Goal: Task Accomplishment & Management: Use online tool/utility

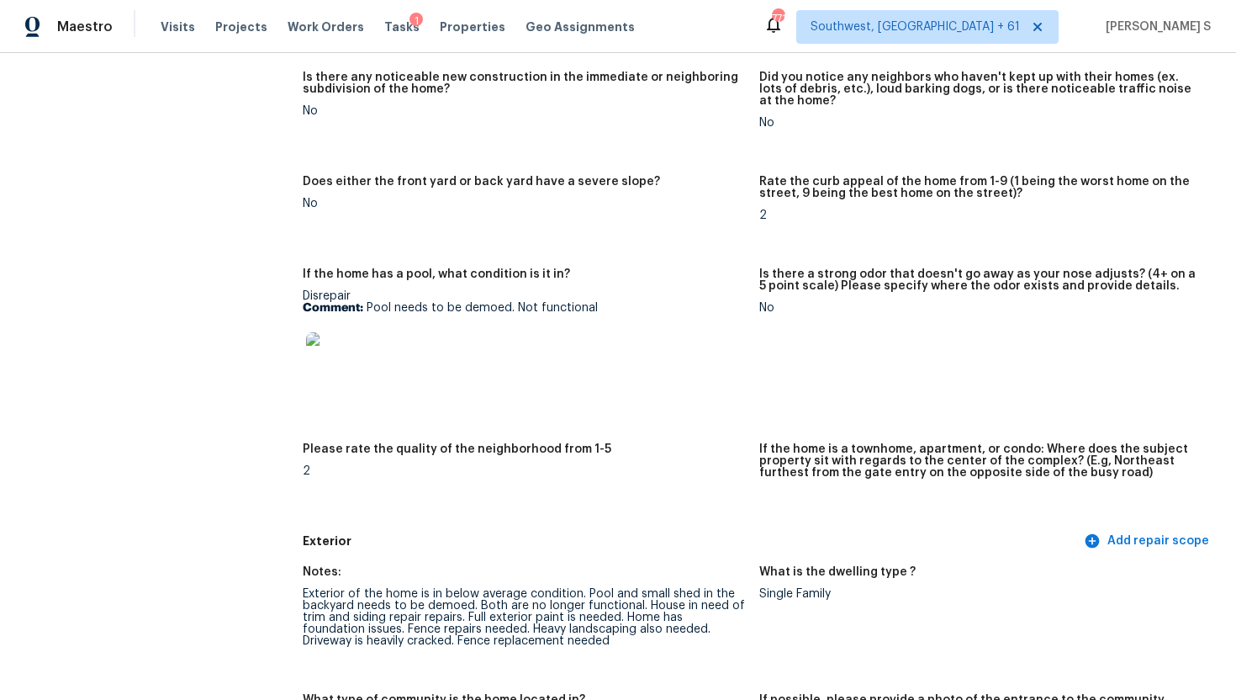
scroll to position [209, 0]
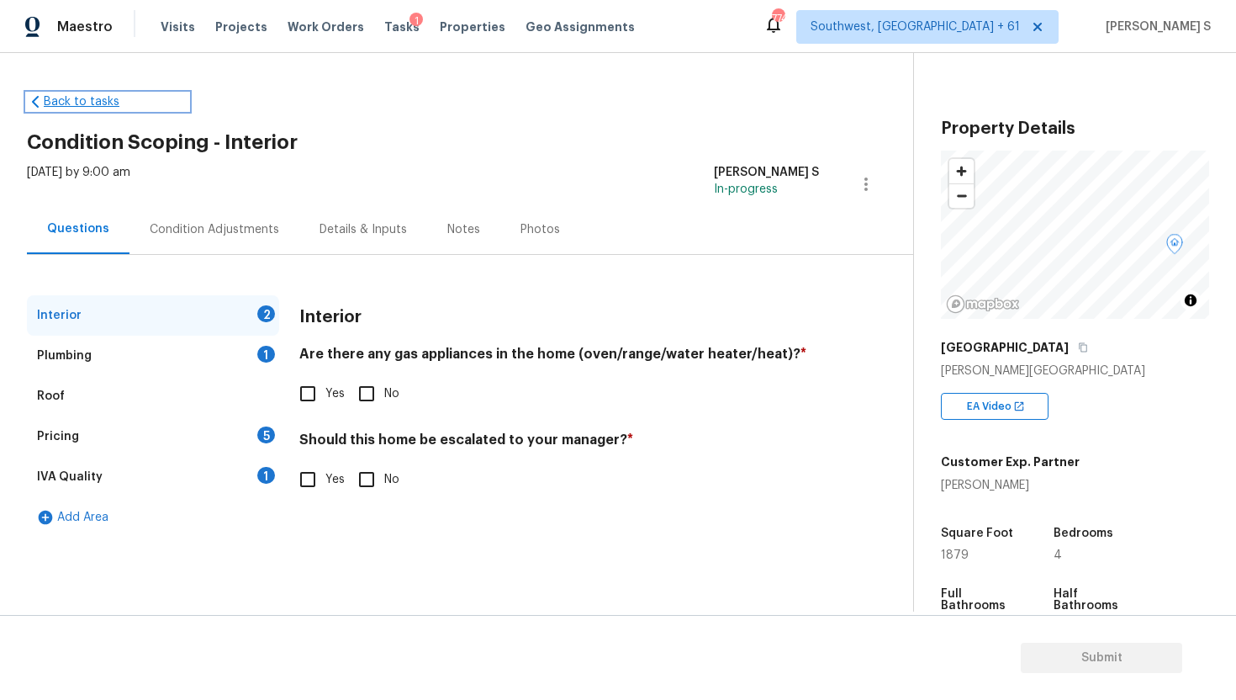
click at [63, 102] on link "Back to tasks" at bounding box center [107, 101] width 161 height 17
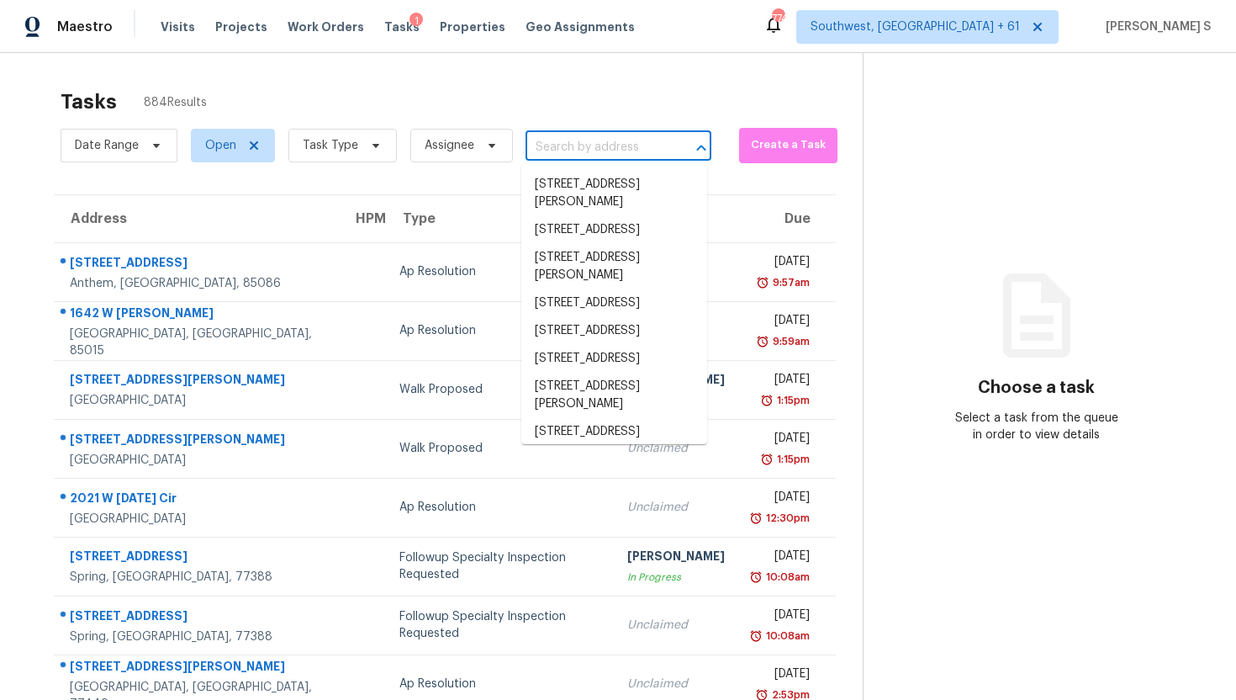
click at [615, 147] on input "text" at bounding box center [595, 148] width 139 height 26
paste input "524 Meadowside Dr Hutto TX 78634"
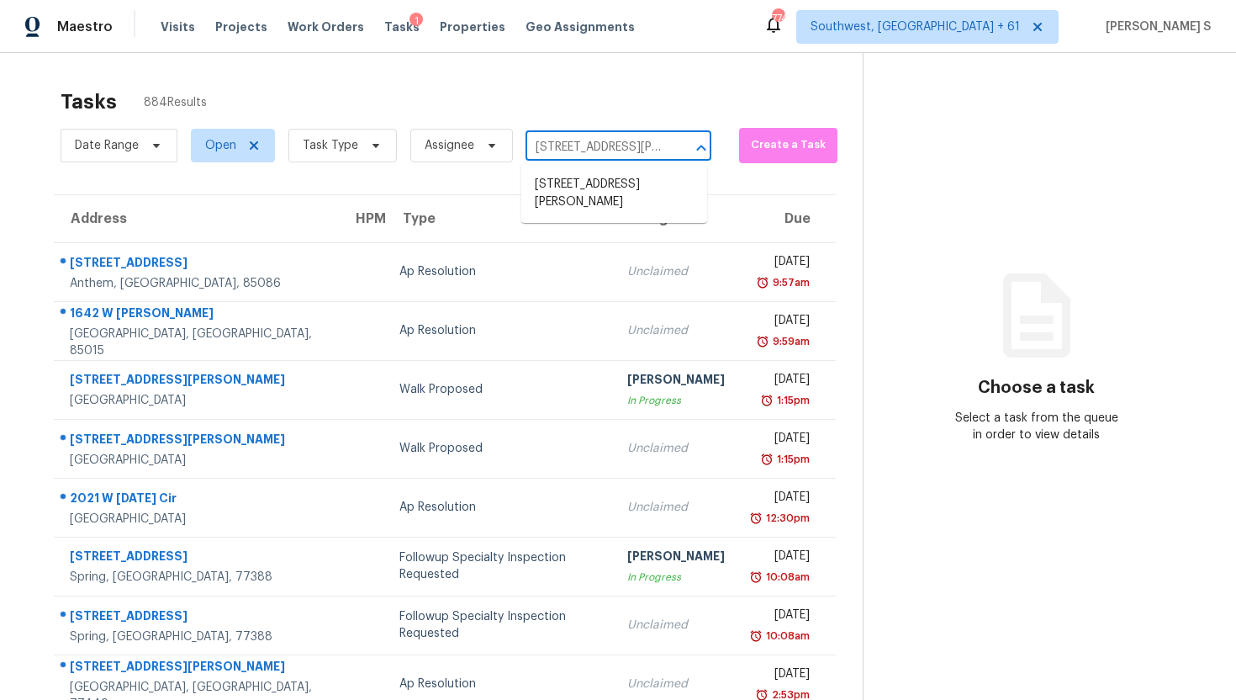
type input "524 Meadowside Dr Hutto TX 78634"
click at [588, 188] on li "524 Meadowside Dr, Hutto, TX 78634" at bounding box center [614, 193] width 186 height 45
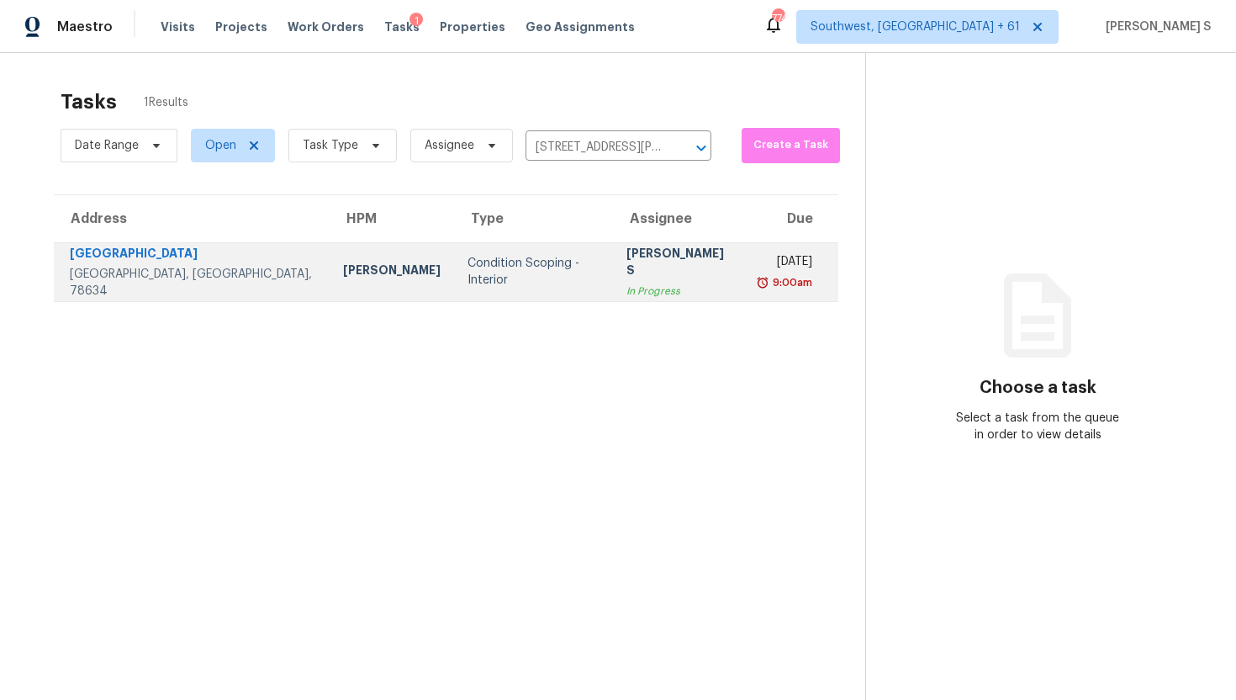
click at [627, 267] on div "[PERSON_NAME] S" at bounding box center [680, 264] width 106 height 38
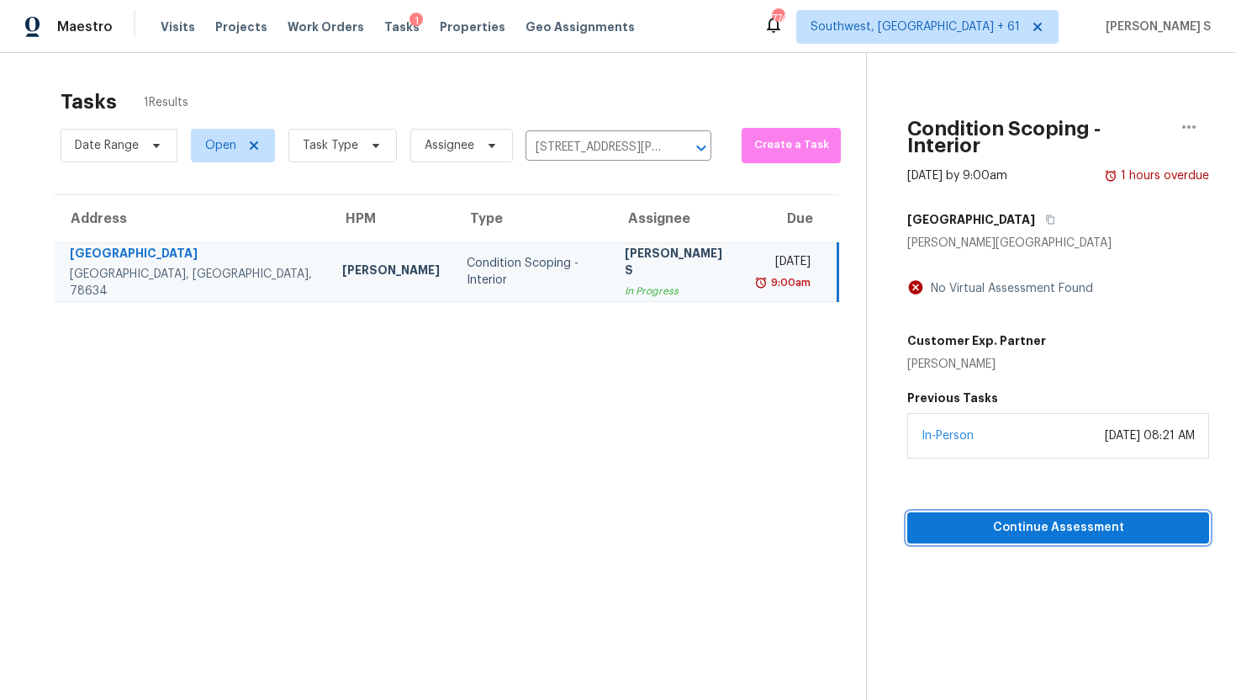
click at [949, 517] on span "Continue Assessment" at bounding box center [1058, 527] width 275 height 21
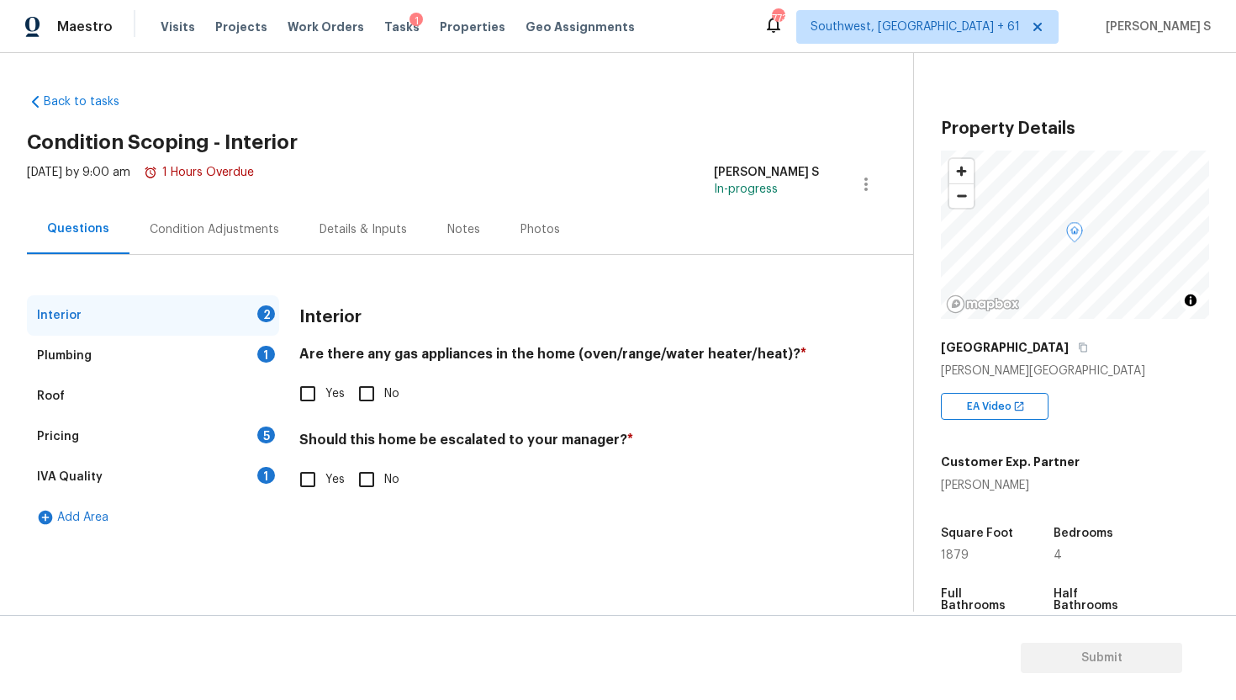
click at [308, 39] on div "Visits Projects Work Orders Tasks 1 Properties Geo Assignments" at bounding box center [408, 27] width 494 height 34
click at [292, 22] on span "Work Orders" at bounding box center [326, 27] width 77 height 17
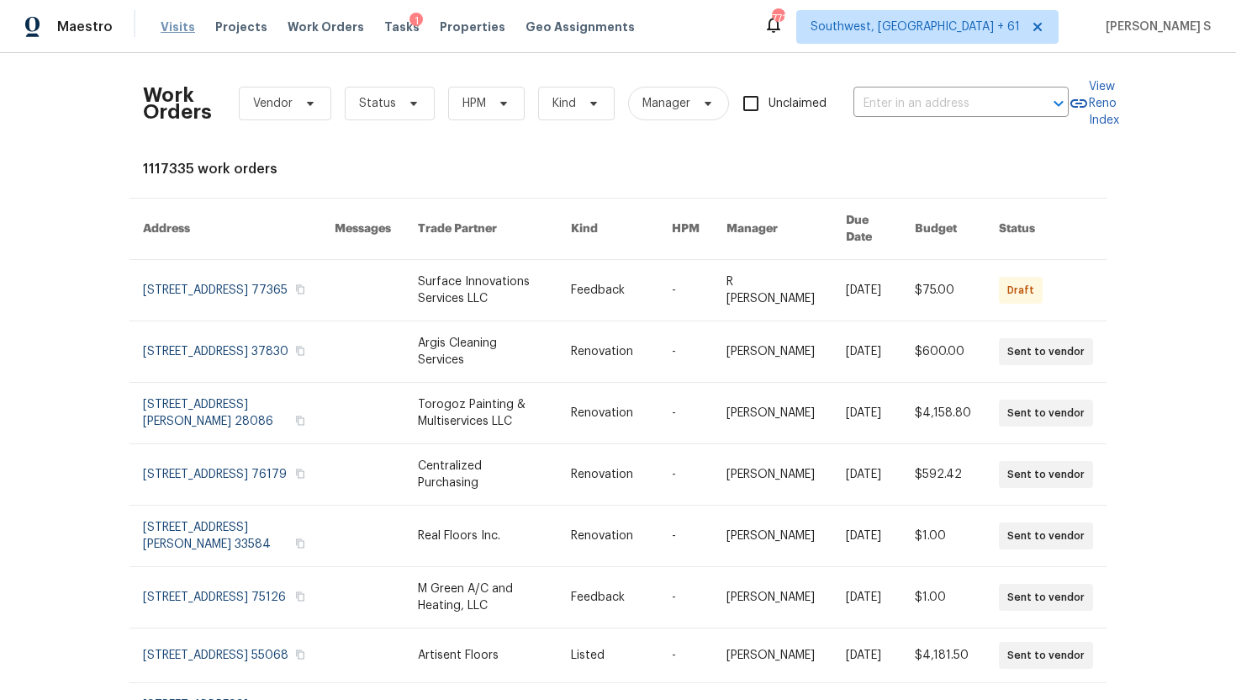
click at [185, 31] on span "Visits" at bounding box center [178, 27] width 34 height 17
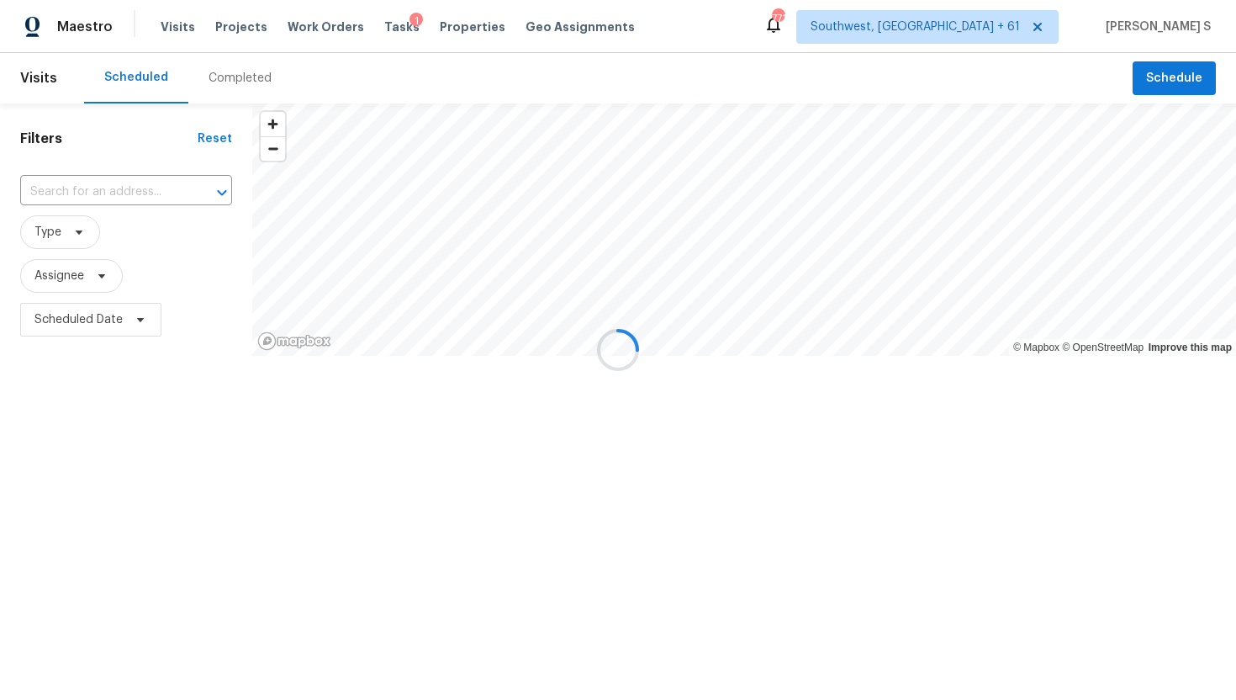
click at [237, 24] on div at bounding box center [618, 350] width 1236 height 700
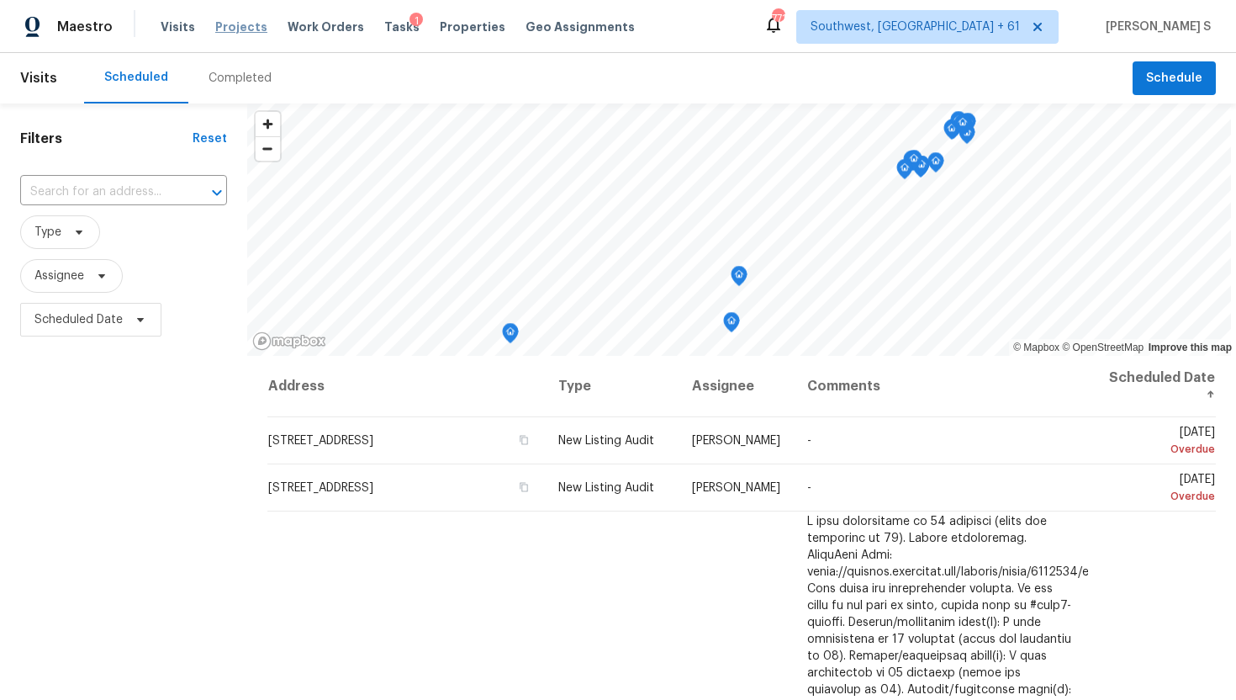
click at [246, 33] on span "Projects" at bounding box center [241, 27] width 52 height 17
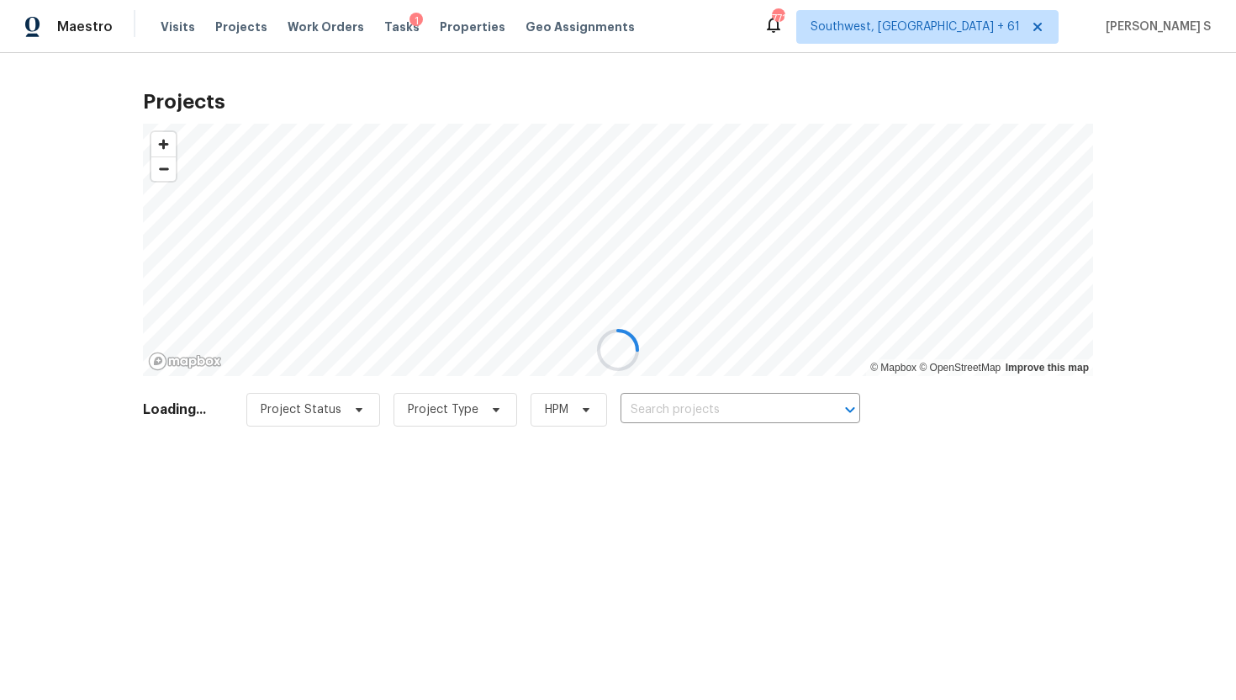
click at [299, 26] on div at bounding box center [618, 350] width 1236 height 700
click at [410, 25] on div "1" at bounding box center [416, 21] width 13 height 17
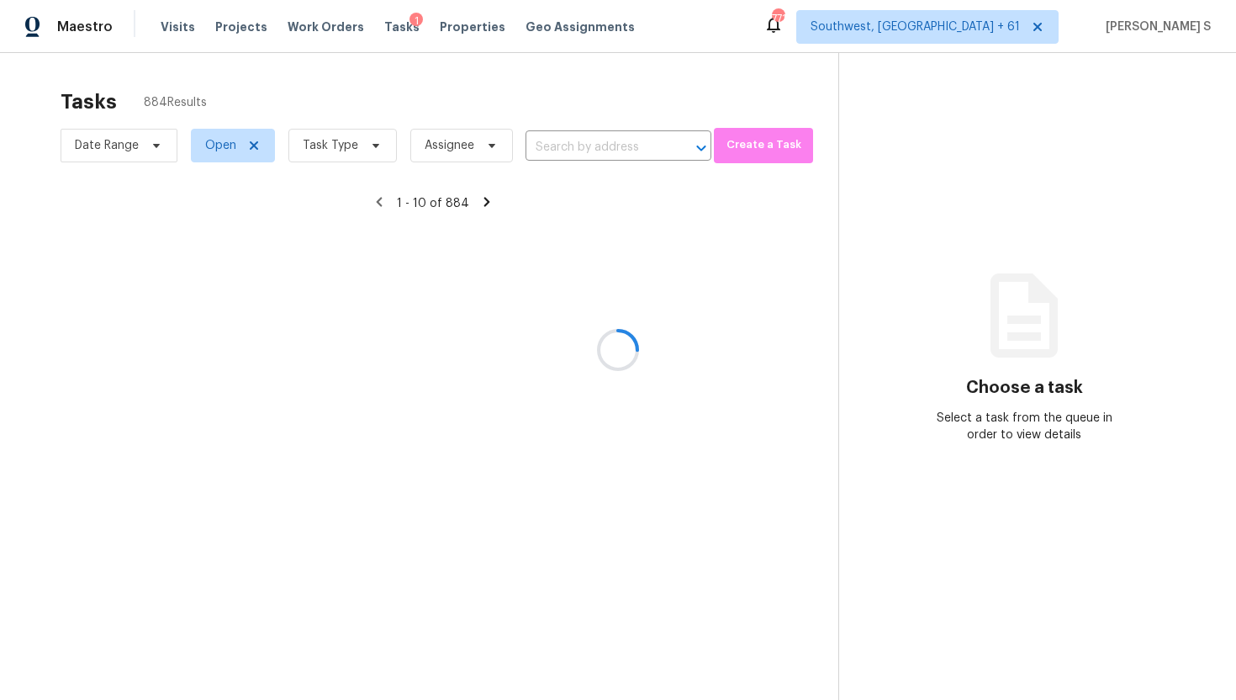
click at [391, 25] on div at bounding box center [618, 350] width 1236 height 700
click at [388, 29] on div at bounding box center [618, 350] width 1236 height 700
click at [383, 28] on div at bounding box center [618, 350] width 1236 height 700
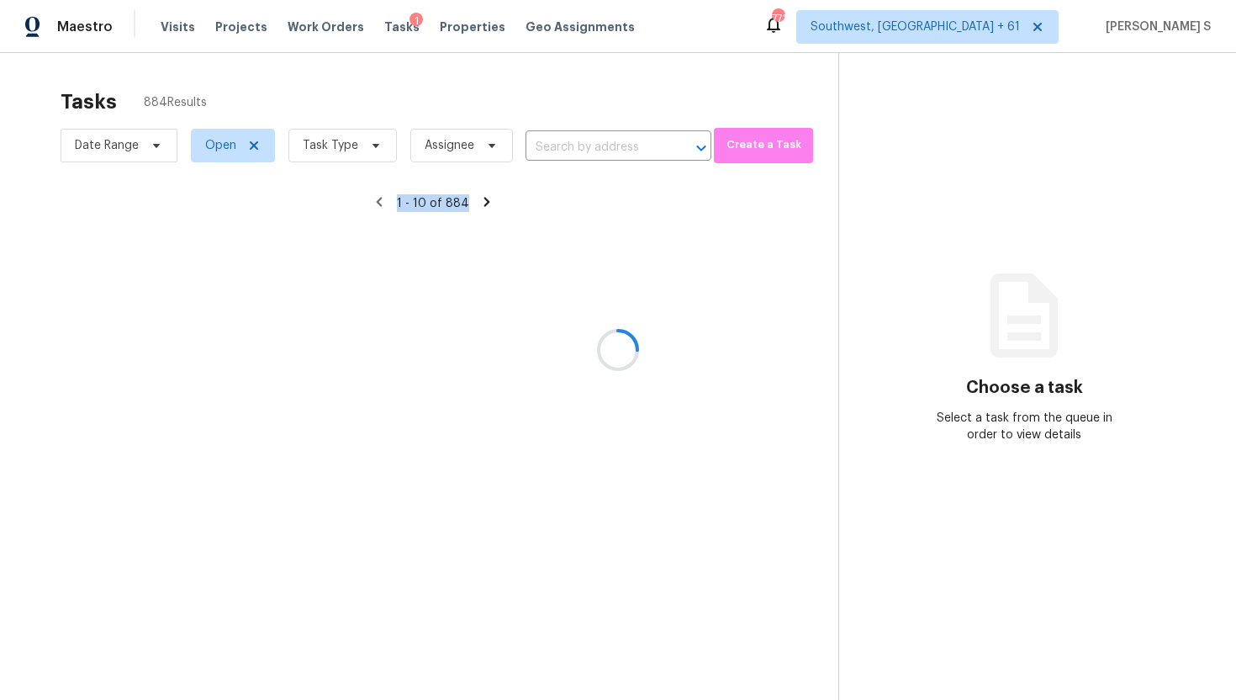
click at [383, 28] on div at bounding box center [618, 350] width 1236 height 700
click at [387, 46] on div at bounding box center [618, 350] width 1236 height 700
click at [456, 29] on div at bounding box center [618, 350] width 1236 height 700
click at [543, 19] on div at bounding box center [618, 350] width 1236 height 700
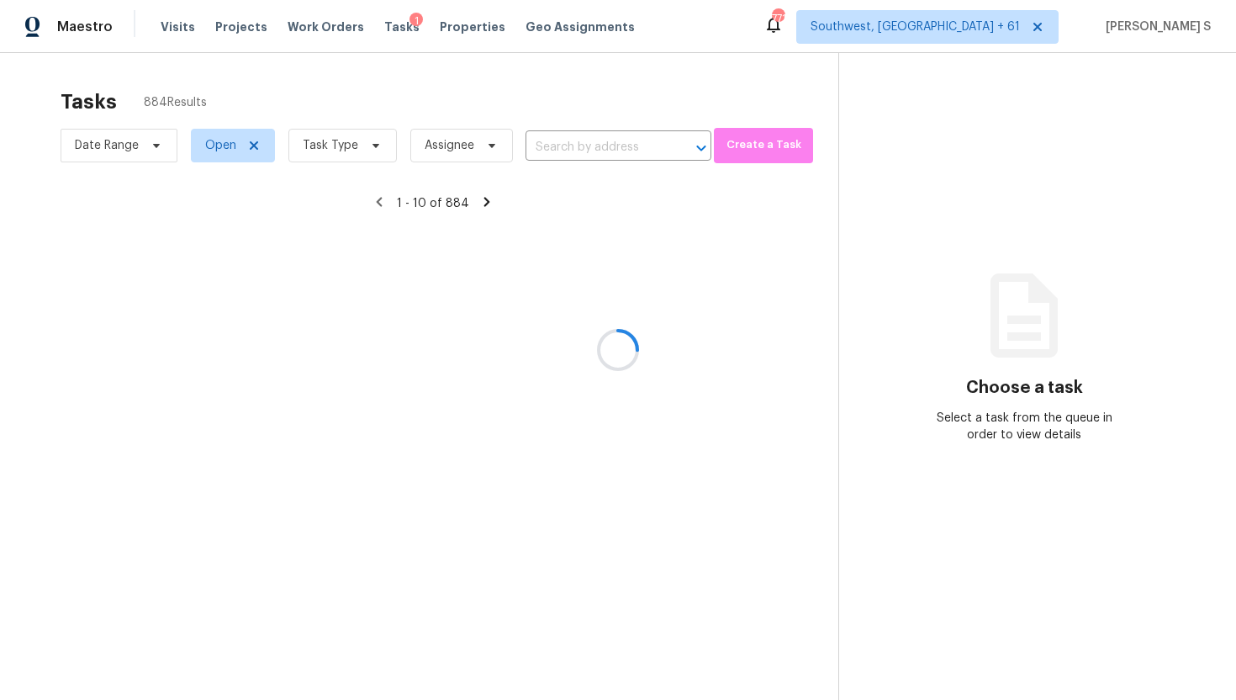
click at [543, 29] on div at bounding box center [618, 350] width 1236 height 700
click at [542, 29] on div at bounding box center [618, 350] width 1236 height 700
click at [553, 60] on div at bounding box center [618, 350] width 1236 height 700
click at [447, 21] on div at bounding box center [618, 350] width 1236 height 700
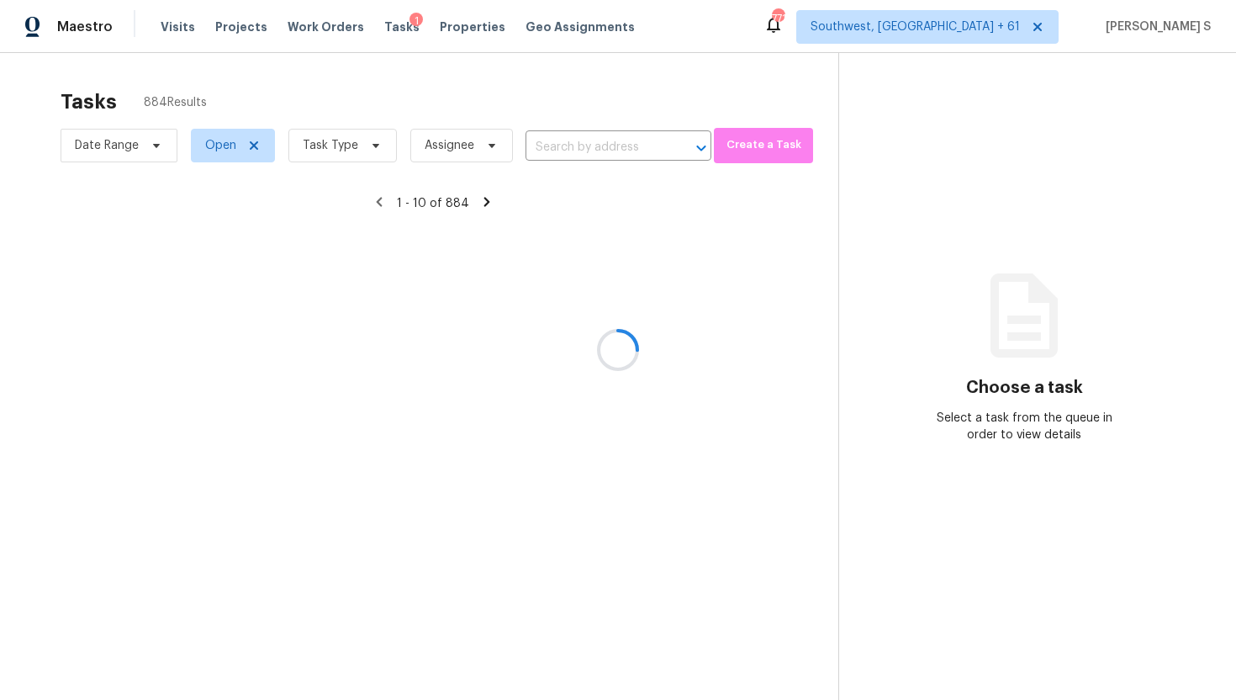
click at [447, 25] on div at bounding box center [618, 350] width 1236 height 700
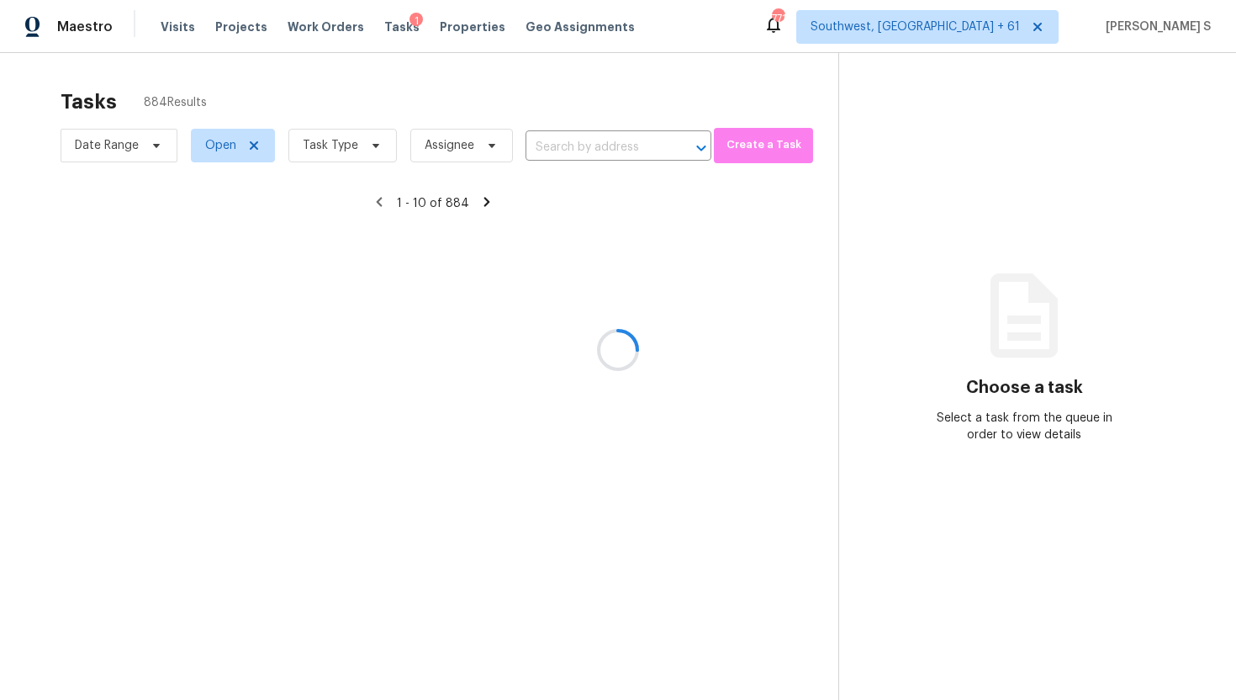
click at [470, 71] on div at bounding box center [618, 350] width 1236 height 700
click at [175, 26] on div at bounding box center [618, 350] width 1236 height 700
click at [176, 41] on div at bounding box center [618, 350] width 1236 height 700
click at [168, 25] on div at bounding box center [618, 350] width 1236 height 700
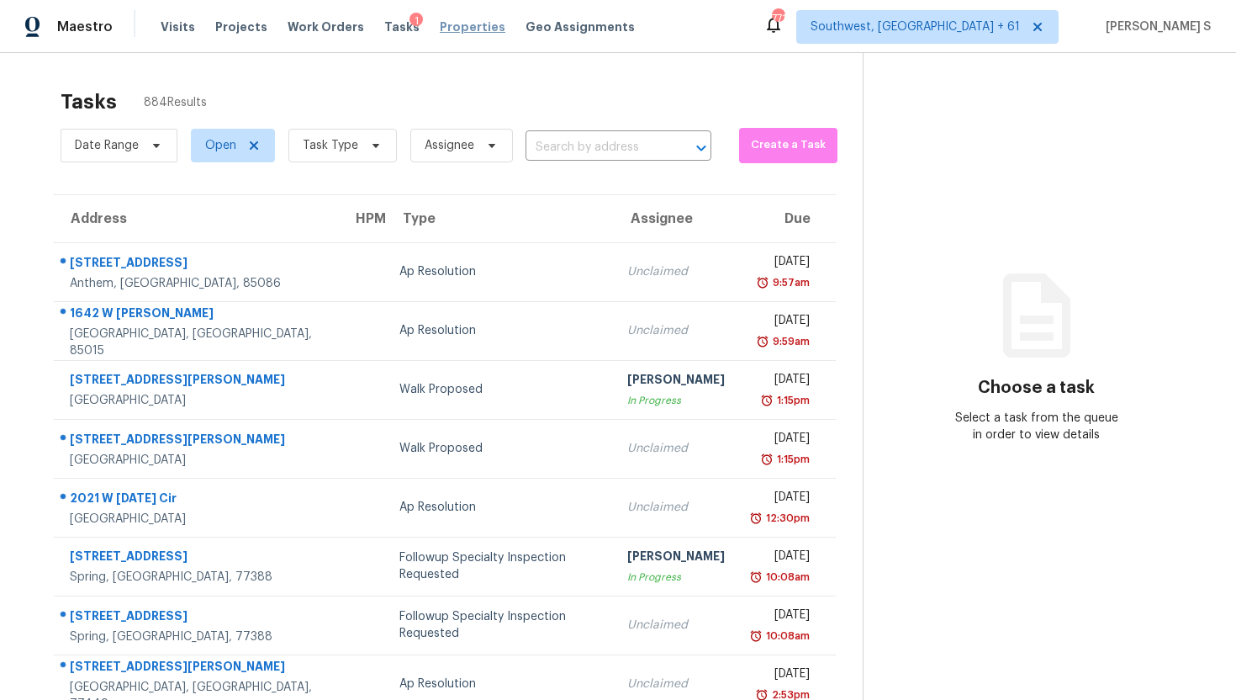
click at [440, 27] on span "Properties" at bounding box center [473, 27] width 66 height 17
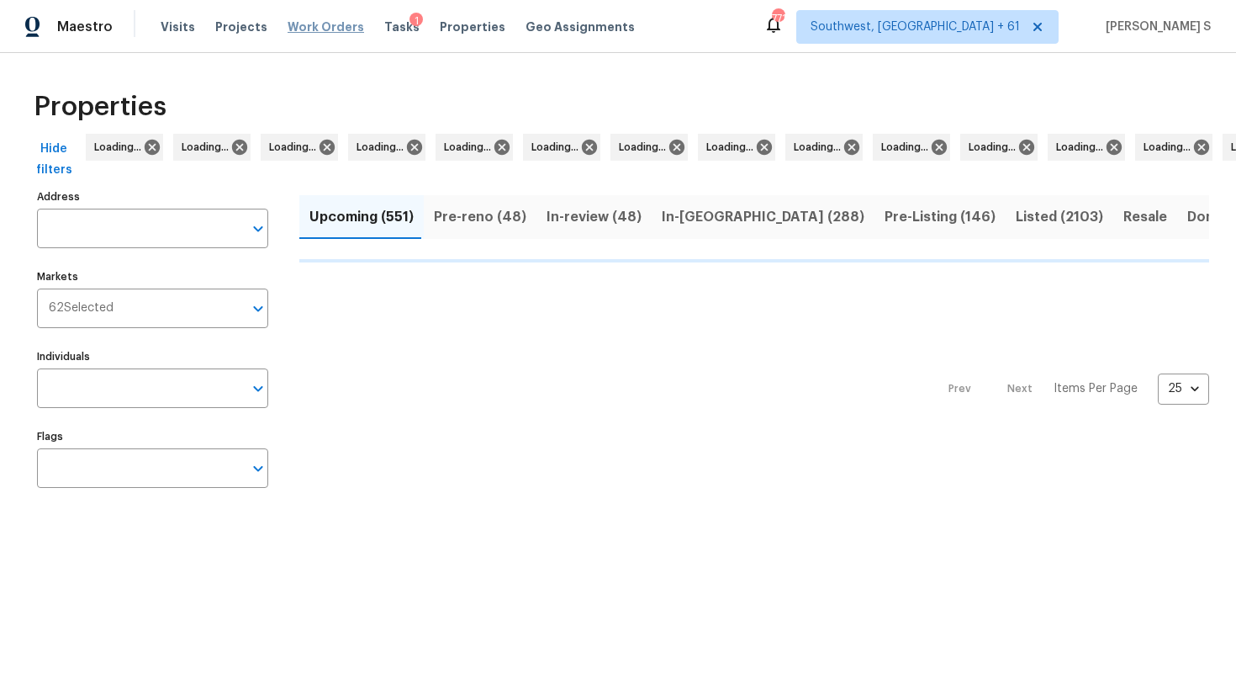
click at [308, 33] on span "Work Orders" at bounding box center [326, 27] width 77 height 17
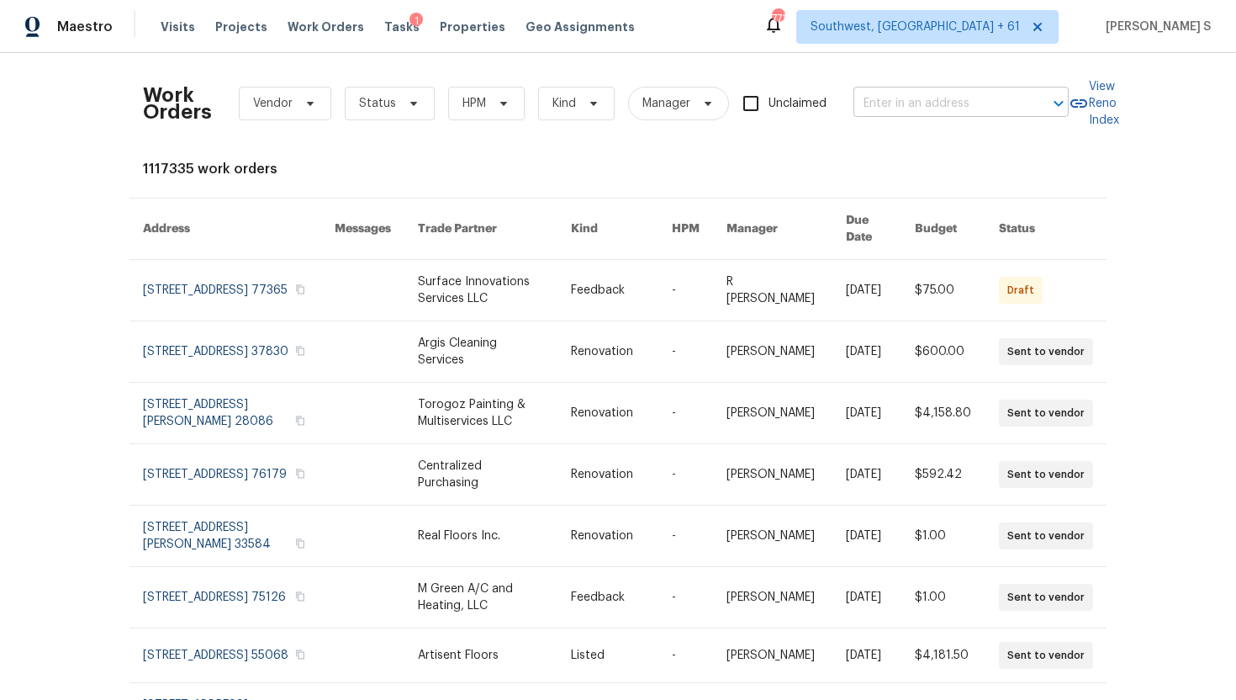
click at [939, 99] on input "text" at bounding box center [938, 104] width 168 height 26
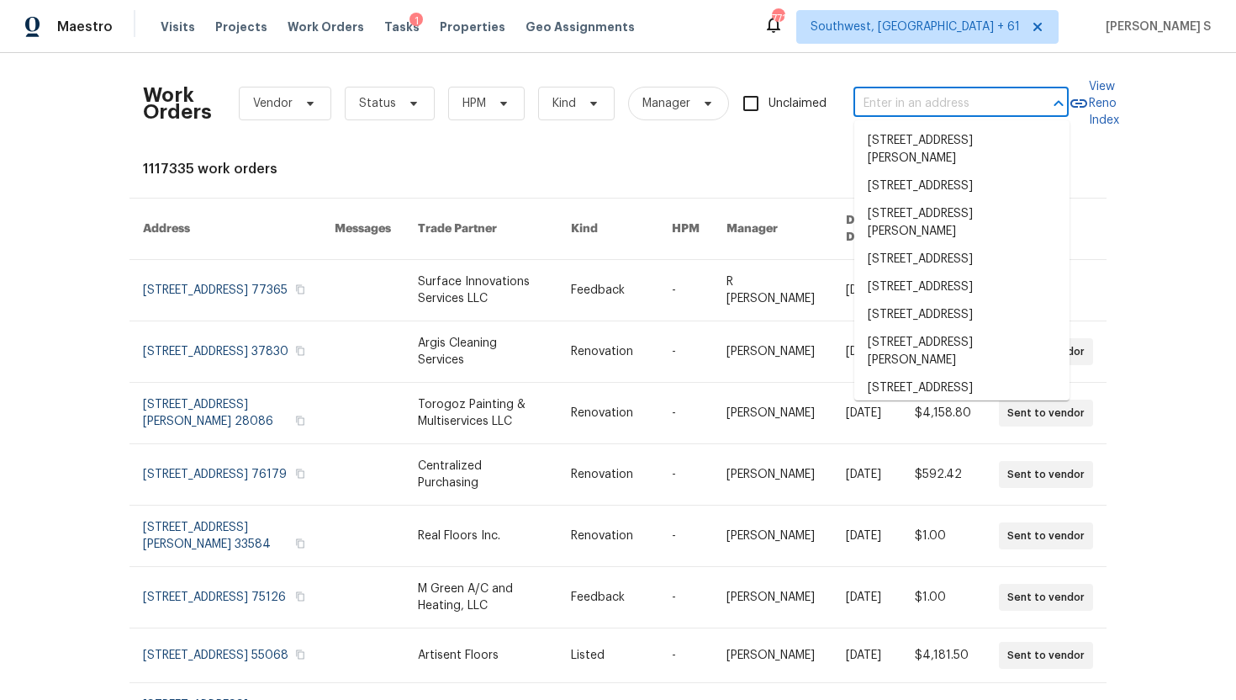
paste input "524 Meadowside Dr Hutto TX 78634"
type input "524 Meadowside Dr Hutto TX 78634"
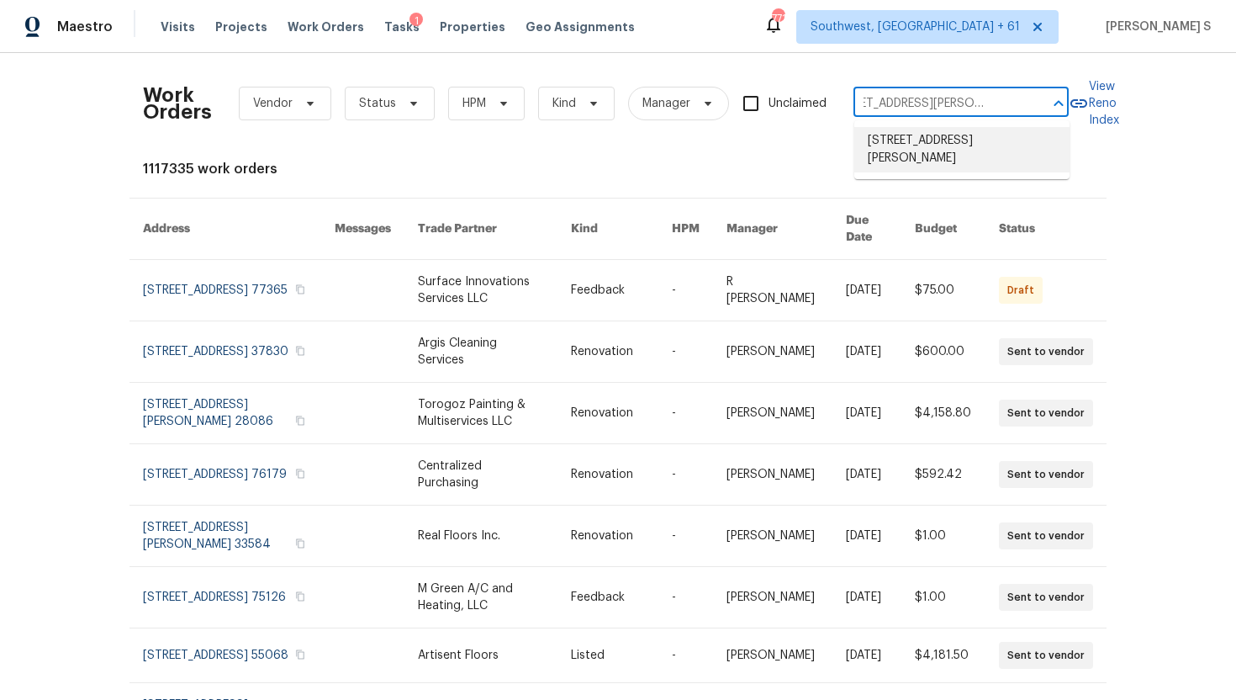
click at [938, 151] on li "524 Meadowside Dr, Hutto, TX 78634" at bounding box center [961, 149] width 215 height 45
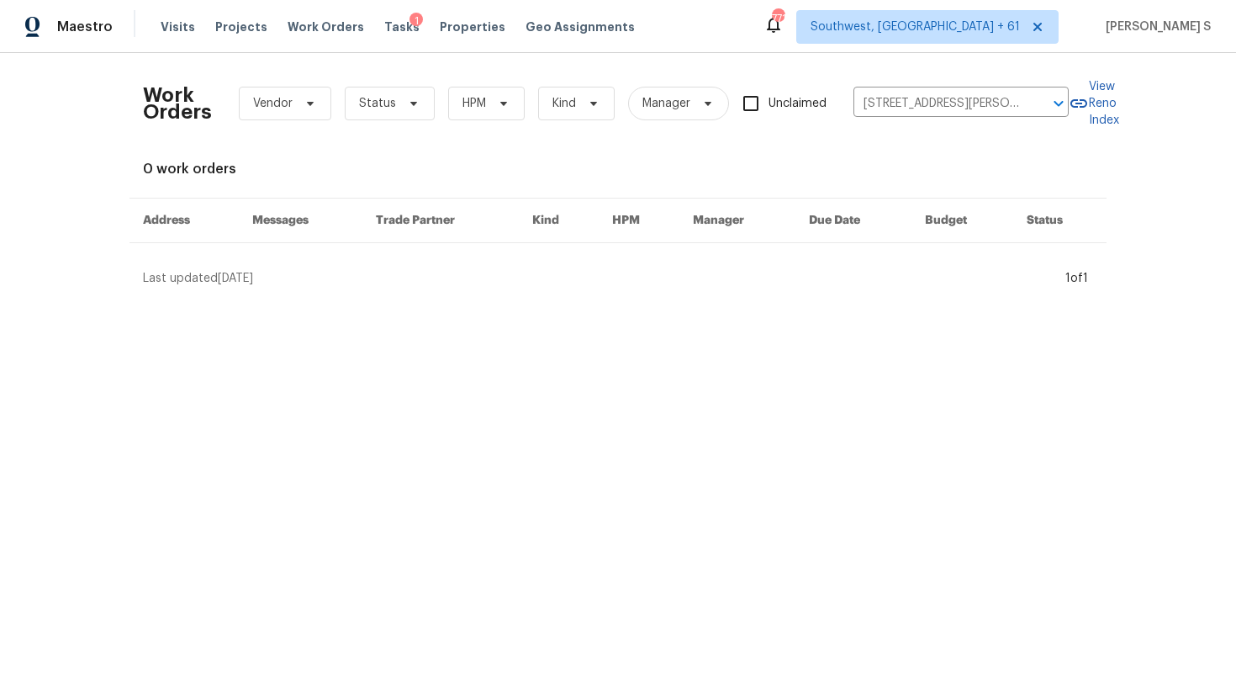
click at [747, 103] on input "Unclaimed" at bounding box center [750, 103] width 35 height 35
click at [751, 103] on input "Unclaimed" at bounding box center [750, 103] width 35 height 35
checkbox input "true"
click at [235, 294] on div "Work Orders Vendor Status HPM Kind Manager Unclaimed 524 Meadowside Dr, Hutto, …" at bounding box center [618, 176] width 1236 height 247
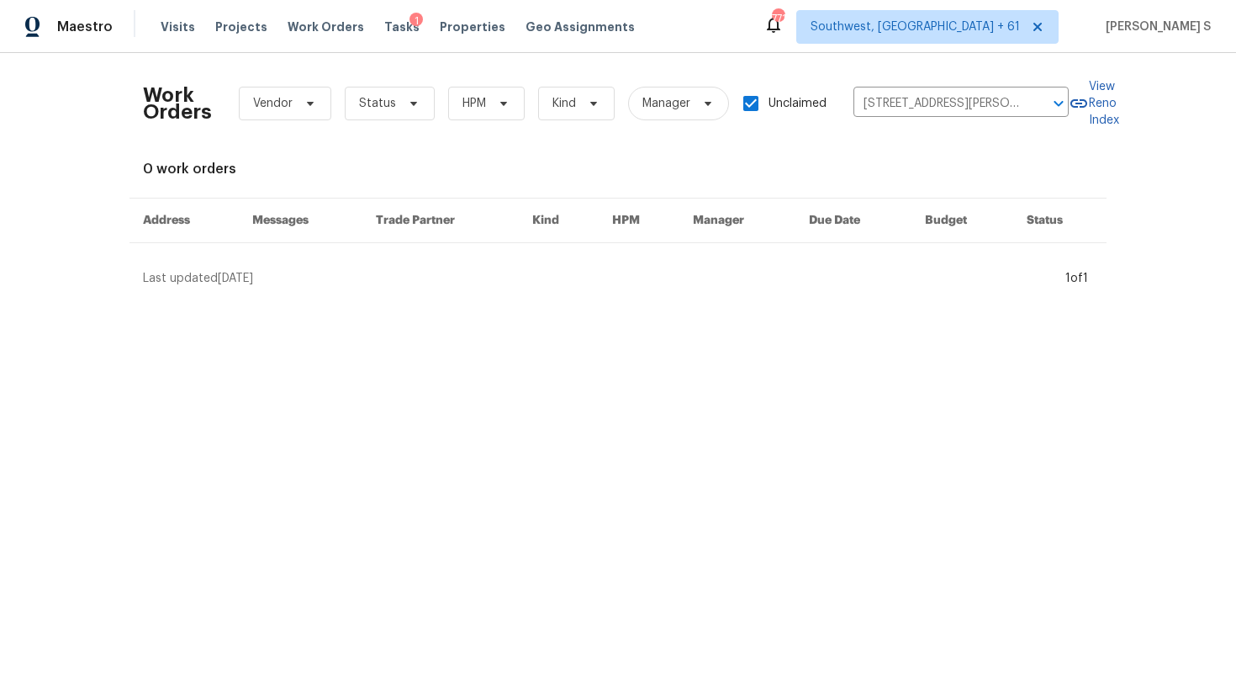
click at [235, 294] on div "Work Orders Vendor Status HPM Kind Manager Unclaimed 524 Meadowside Dr, Hutto, …" at bounding box center [618, 176] width 1236 height 247
click at [460, 24] on span "Properties" at bounding box center [473, 27] width 66 height 17
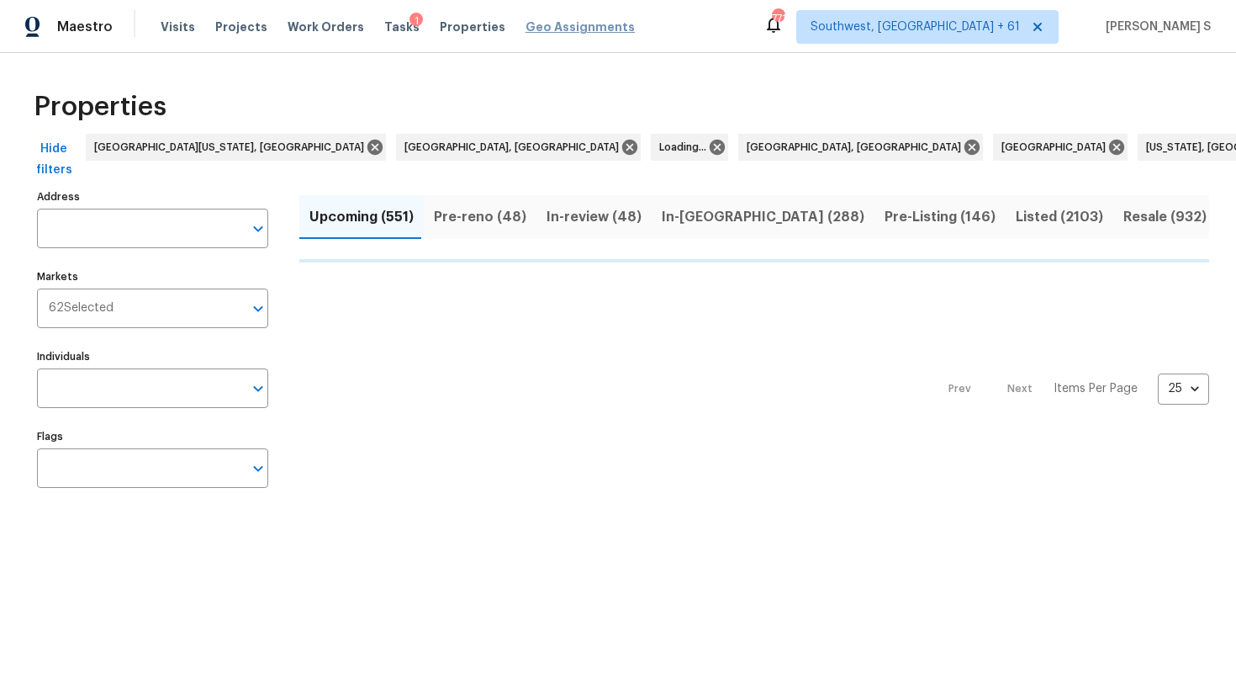
click at [532, 24] on span "Geo Assignments" at bounding box center [580, 27] width 109 height 17
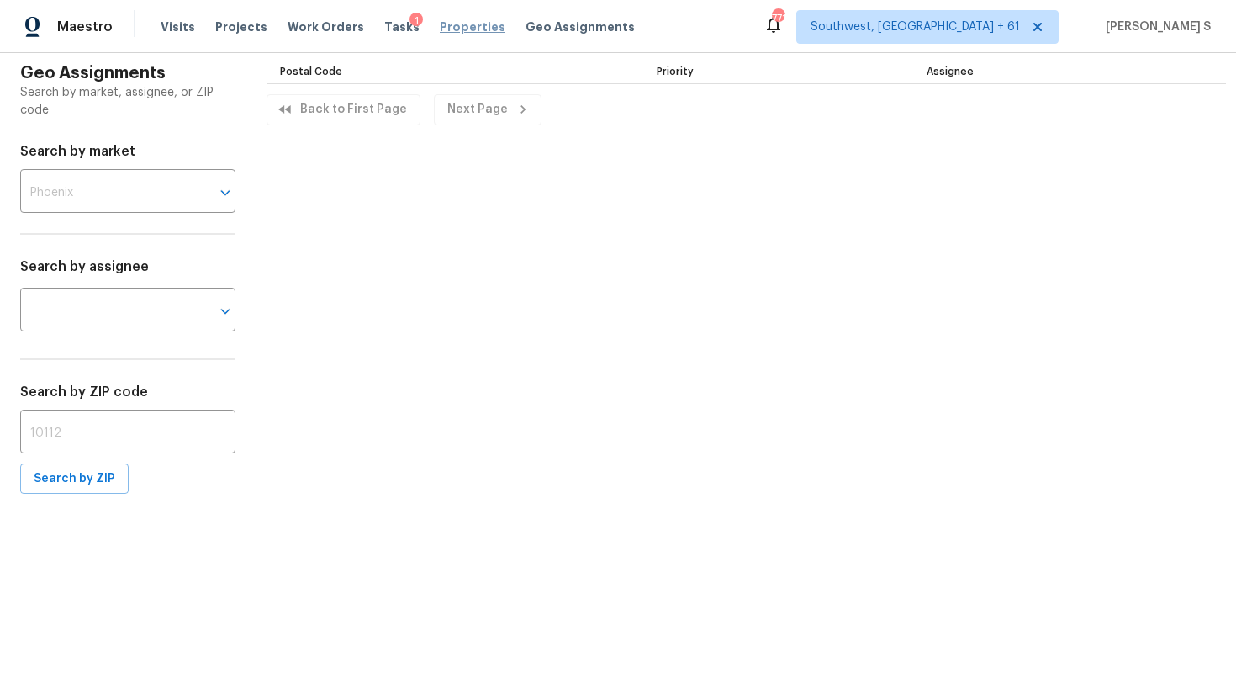
click at [444, 24] on span "Properties" at bounding box center [473, 27] width 66 height 17
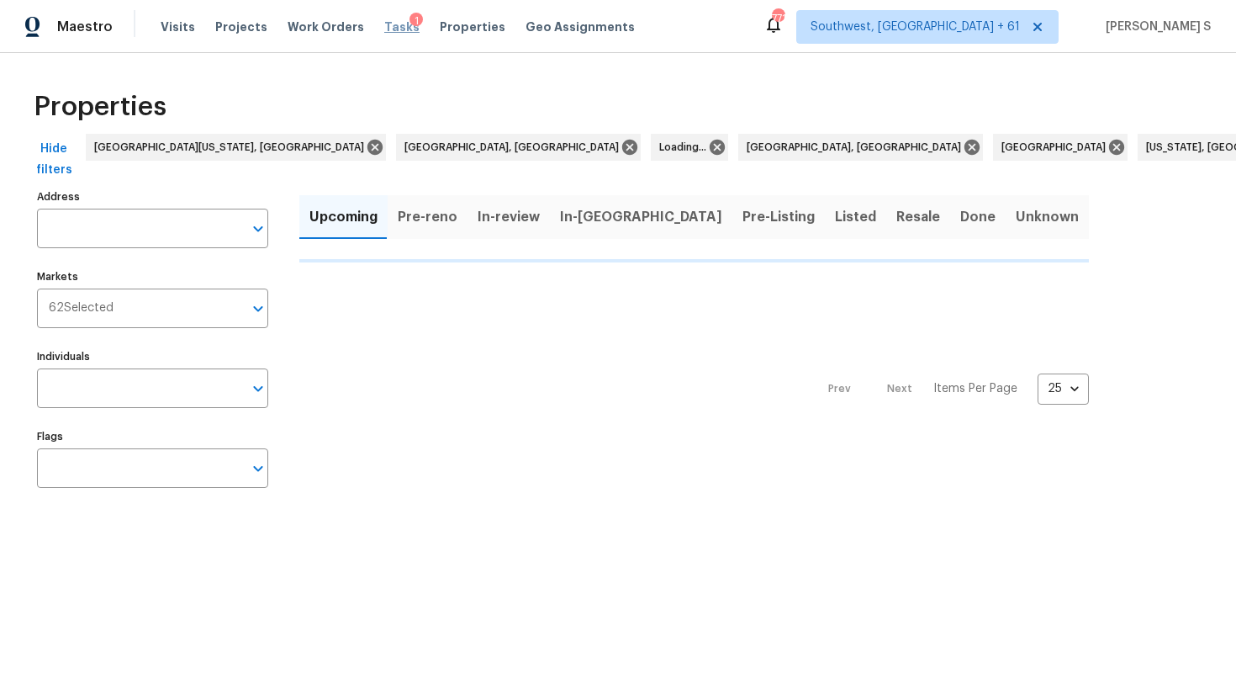
click at [388, 25] on span "Tasks" at bounding box center [401, 27] width 35 height 12
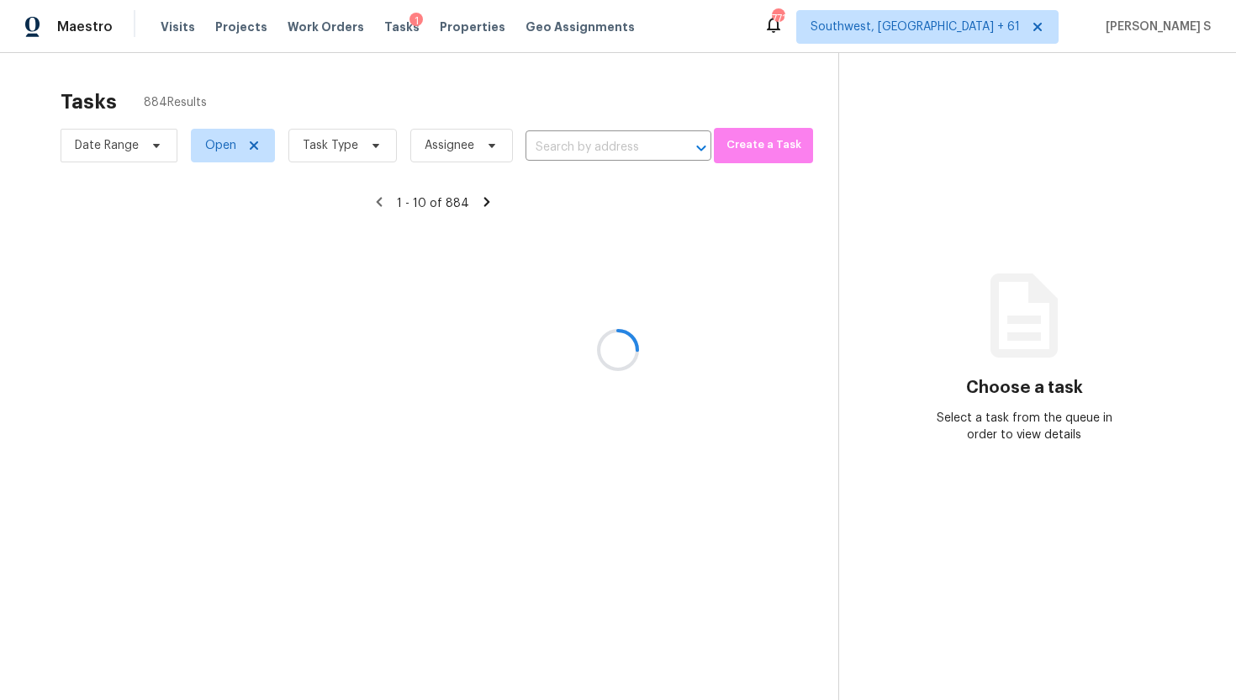
click at [312, 28] on div at bounding box center [618, 350] width 1236 height 700
click at [309, 29] on div at bounding box center [618, 350] width 1236 height 700
click at [387, 28] on div at bounding box center [618, 350] width 1236 height 700
click at [463, 29] on div at bounding box center [618, 350] width 1236 height 700
click at [615, 60] on div at bounding box center [618, 350] width 1236 height 700
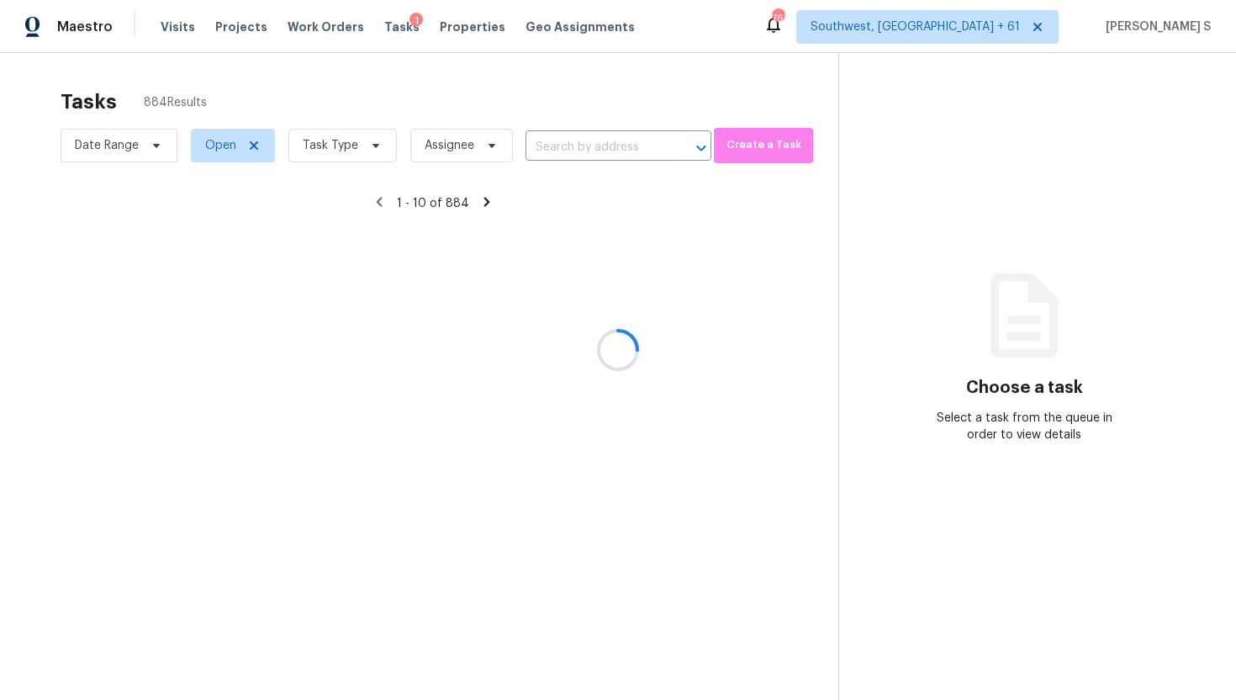
click at [295, 26] on div at bounding box center [618, 350] width 1236 height 700
